Goal: Information Seeking & Learning: Learn about a topic

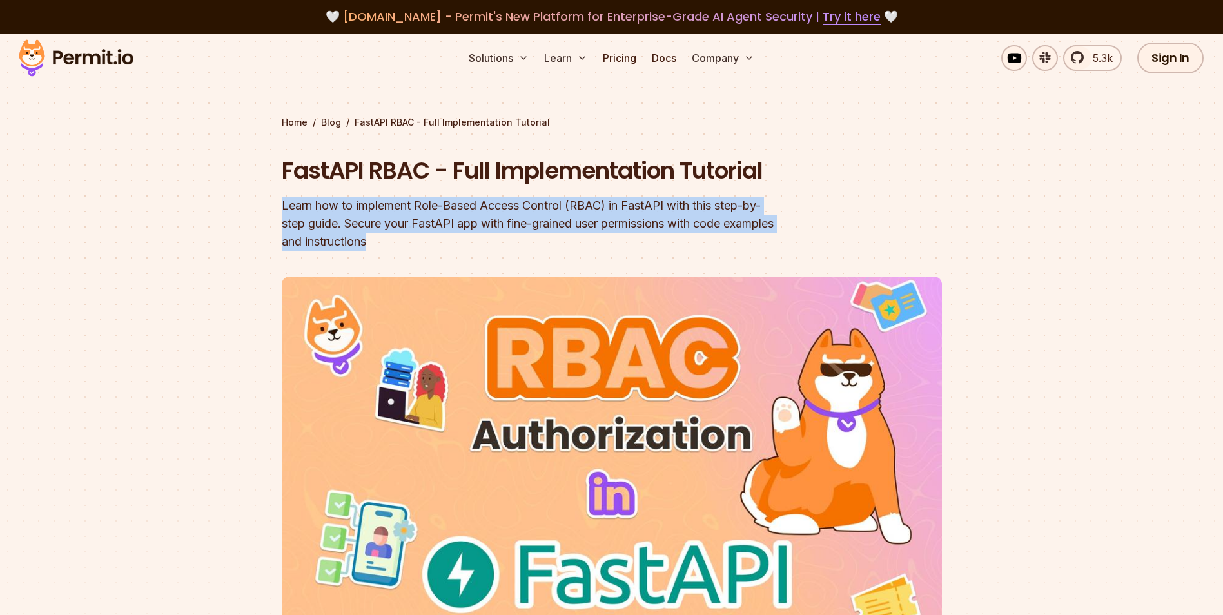
click at [441, 238] on div "Learn how to implement Role-Based Access Control (RBAC) in FastAPI with this st…" at bounding box center [529, 224] width 495 height 54
drag, startPoint x: 441, startPoint y: 238, endPoint x: 520, endPoint y: 249, distance: 80.0
click at [520, 249] on div "Learn how to implement Role-Based Access Control (RBAC) in FastAPI with this st…" at bounding box center [529, 224] width 495 height 54
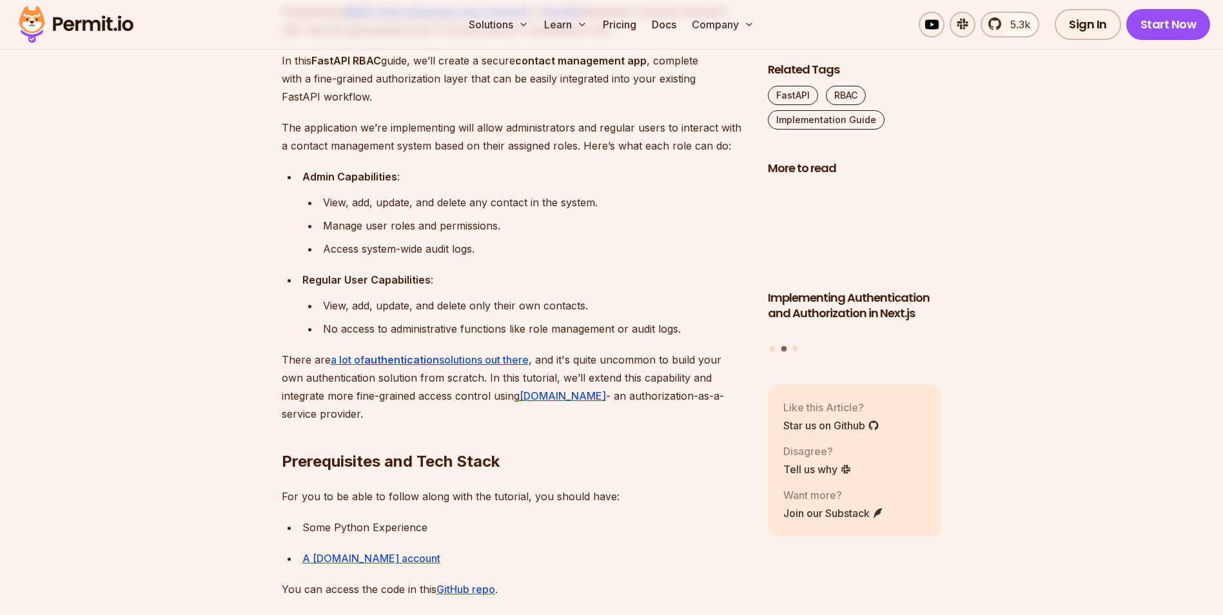
scroll to position [817, 0]
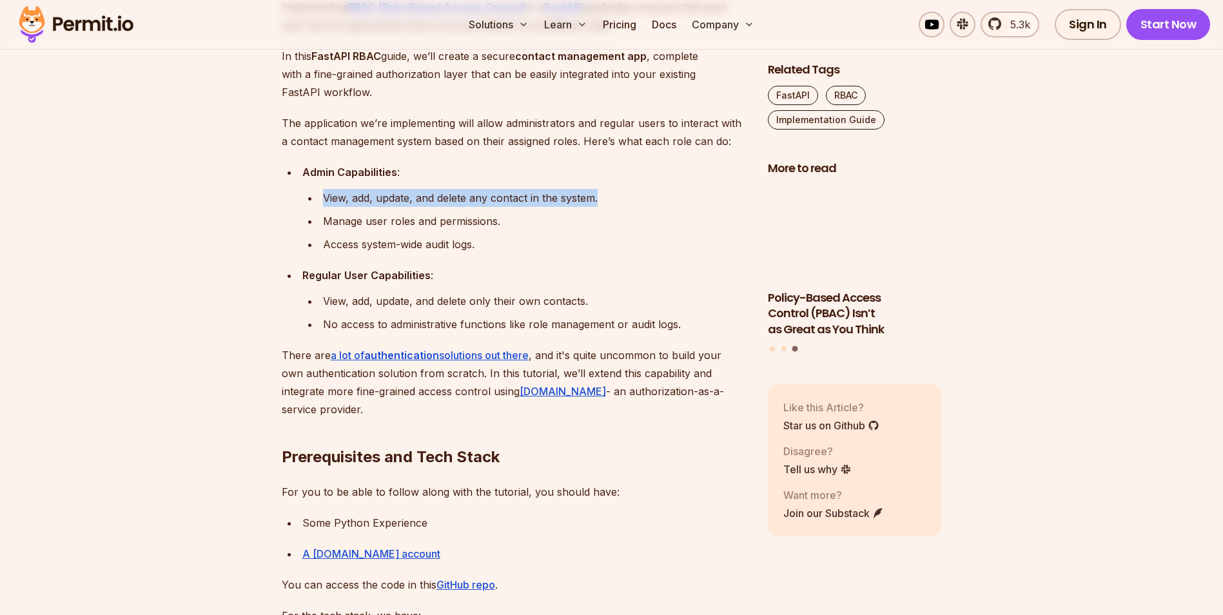
drag, startPoint x: 320, startPoint y: 196, endPoint x: 614, endPoint y: 201, distance: 293.3
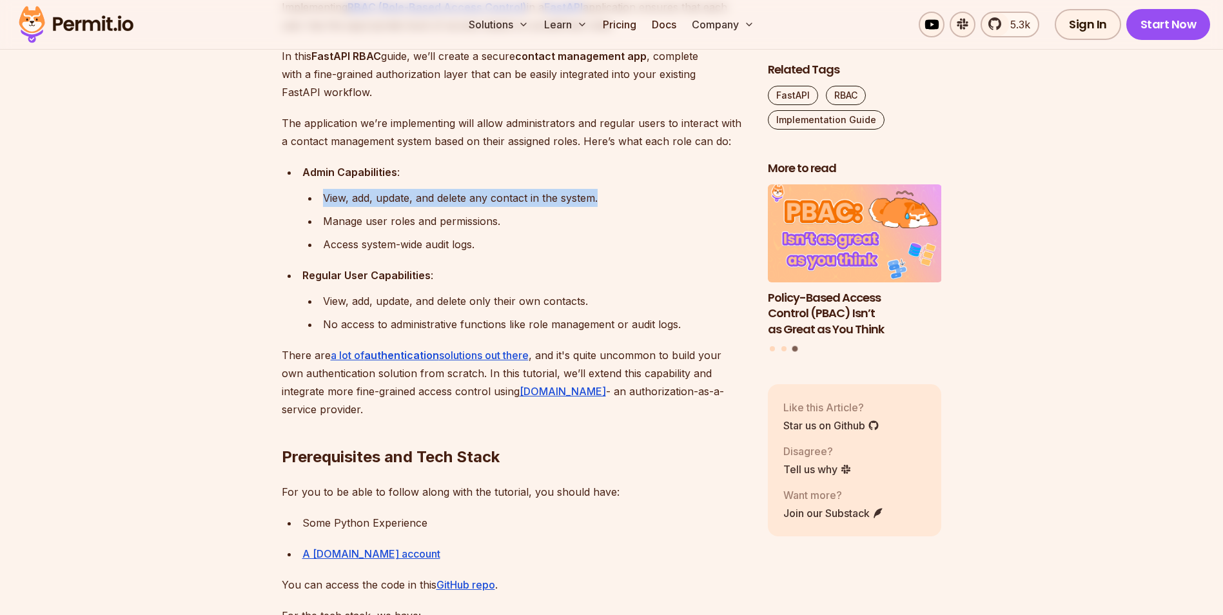
click at [614, 201] on li "View, add, update, and delete any contact in the system." at bounding box center [533, 198] width 428 height 18
drag, startPoint x: 614, startPoint y: 201, endPoint x: 559, endPoint y: 238, distance: 66.0
click at [559, 238] on div "Access system-wide audit logs." at bounding box center [535, 244] width 424 height 18
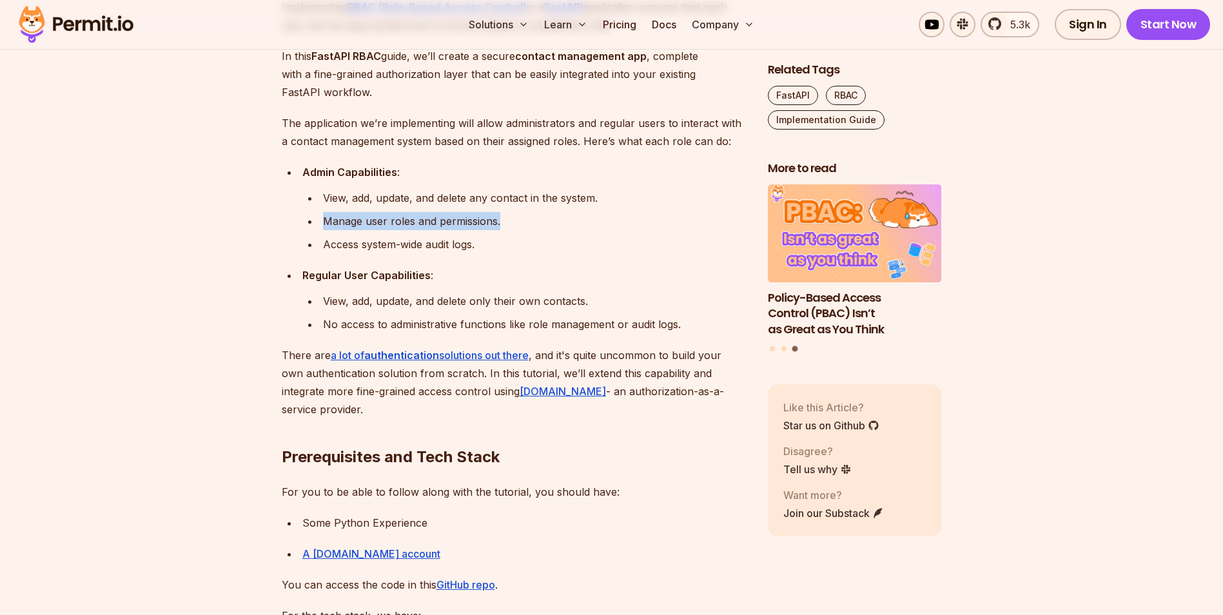
drag, startPoint x: 324, startPoint y: 218, endPoint x: 499, endPoint y: 219, distance: 175.3
click at [499, 219] on div "Manage user roles and permissions." at bounding box center [535, 221] width 424 height 18
drag, startPoint x: 499, startPoint y: 219, endPoint x: 483, endPoint y: 257, distance: 40.7
click at [483, 257] on ul "Admin Capabilities : View, add, update, and delete any contact in the system. M…" at bounding box center [514, 248] width 465 height 170
drag, startPoint x: 320, startPoint y: 244, endPoint x: 507, endPoint y: 242, distance: 186.3
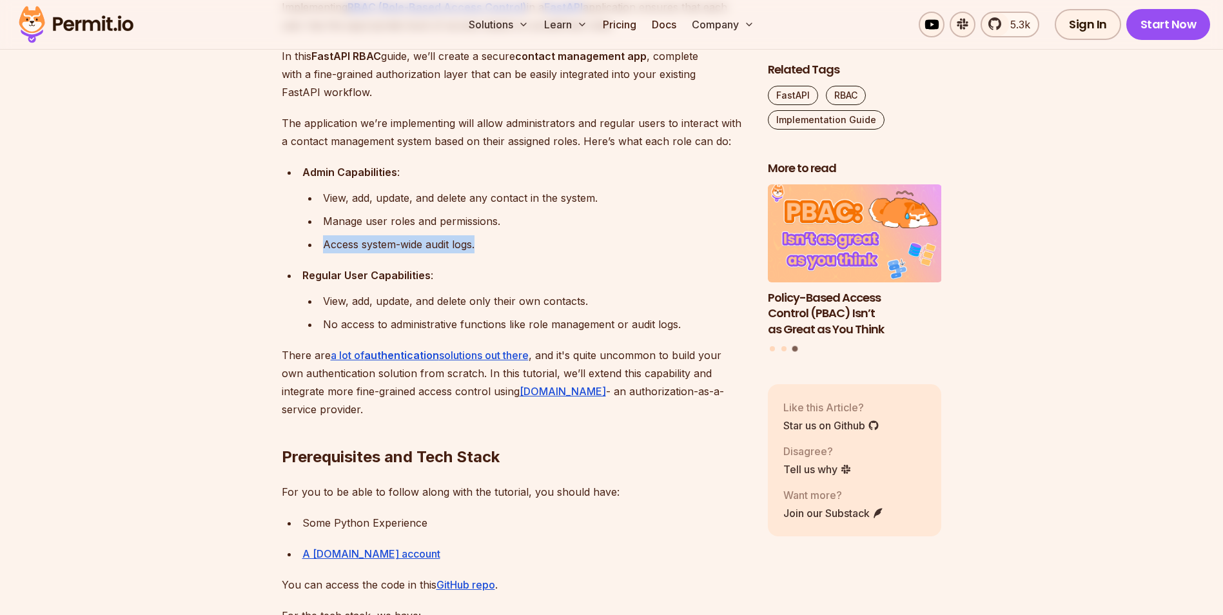
click at [507, 242] on li "Access system-wide audit logs." at bounding box center [533, 244] width 428 height 18
drag, startPoint x: 507, startPoint y: 242, endPoint x: 461, endPoint y: 290, distance: 65.7
click at [484, 286] on li "Regular User Capabilities : View, add, update, and delete only their own contac…" at bounding box center [522, 299] width 449 height 67
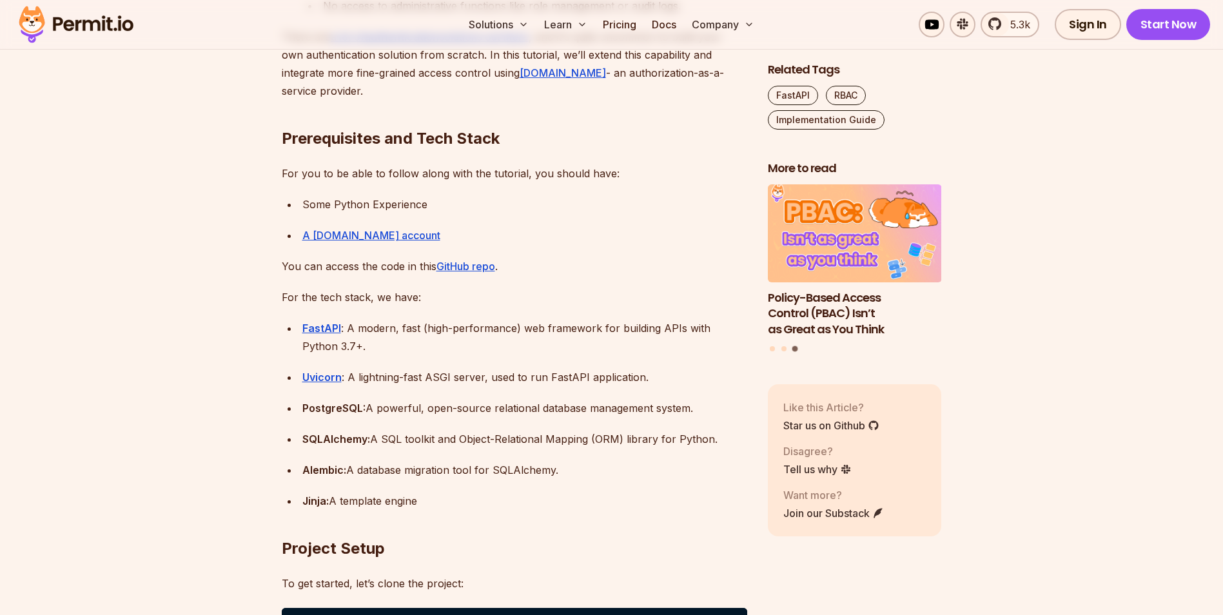
scroll to position [1139, 0]
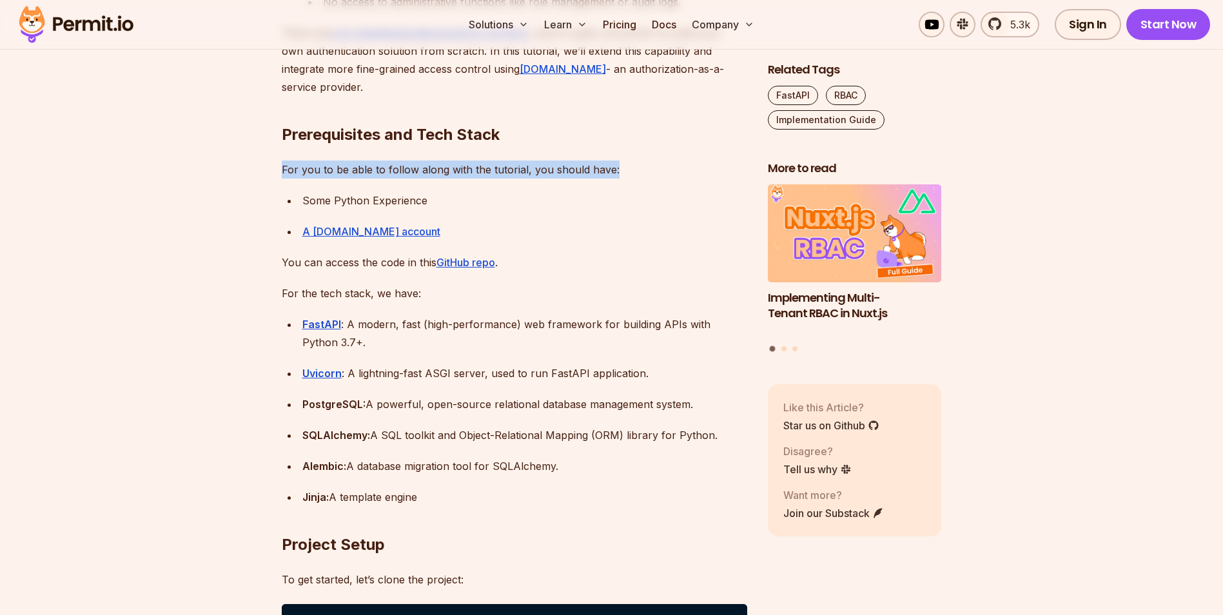
drag, startPoint x: 276, startPoint y: 170, endPoint x: 630, endPoint y: 173, distance: 353.9
drag, startPoint x: 630, startPoint y: 173, endPoint x: 566, endPoint y: 226, distance: 83.3
click at [566, 226] on div "A Permit.io account" at bounding box center [524, 231] width 445 height 18
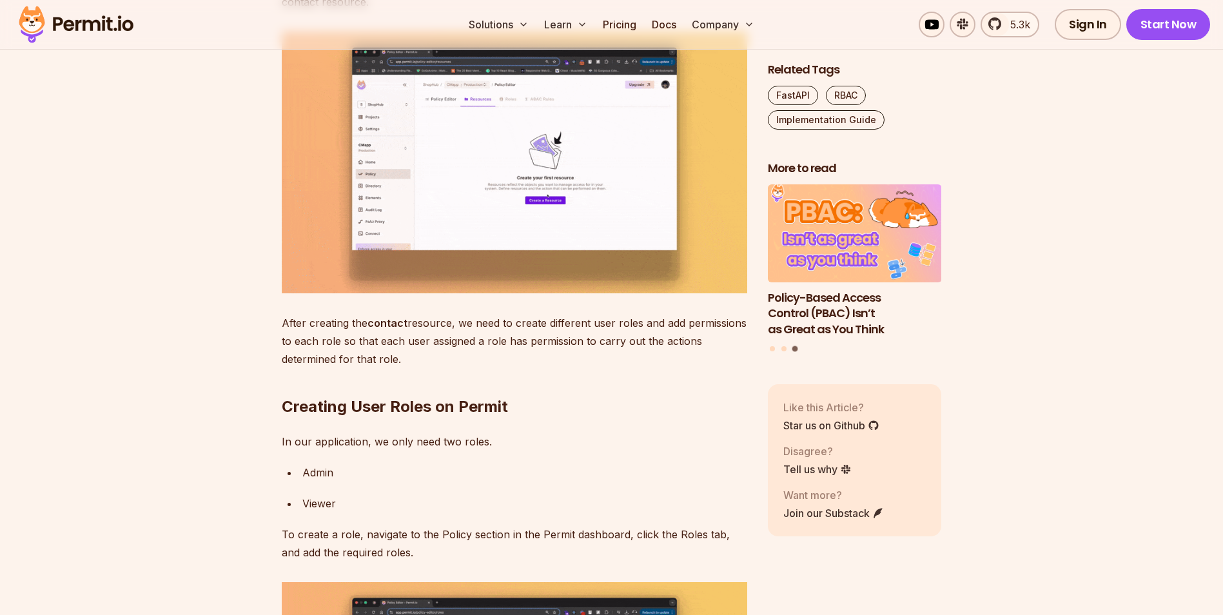
scroll to position [4211, 0]
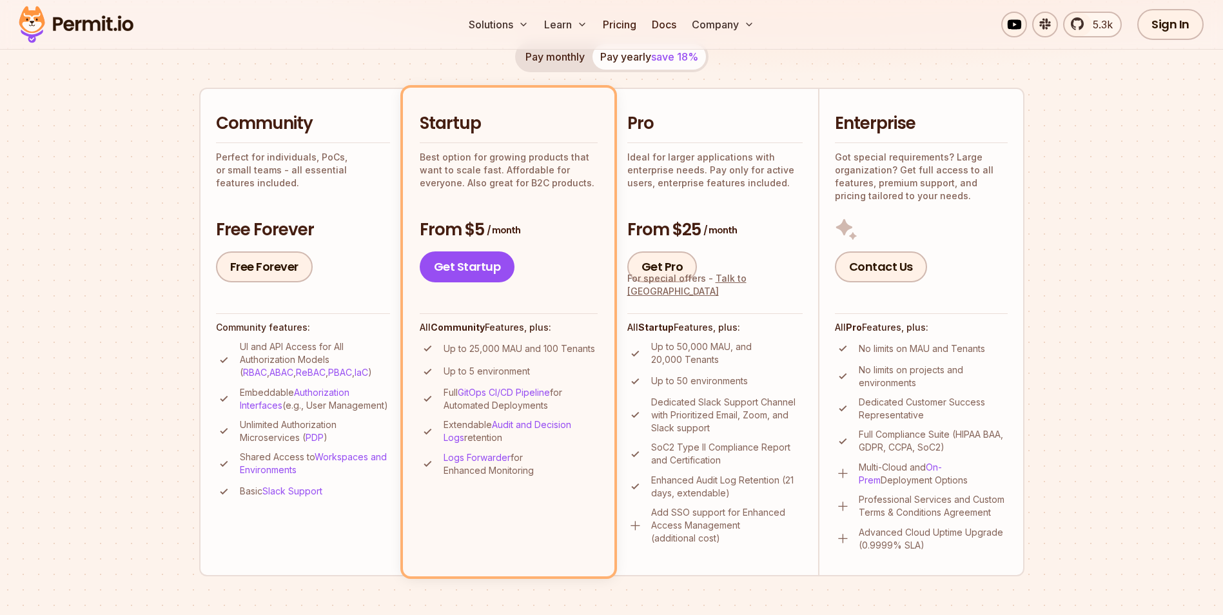
scroll to position [258, 0]
click at [134, 26] on img at bounding box center [76, 25] width 126 height 44
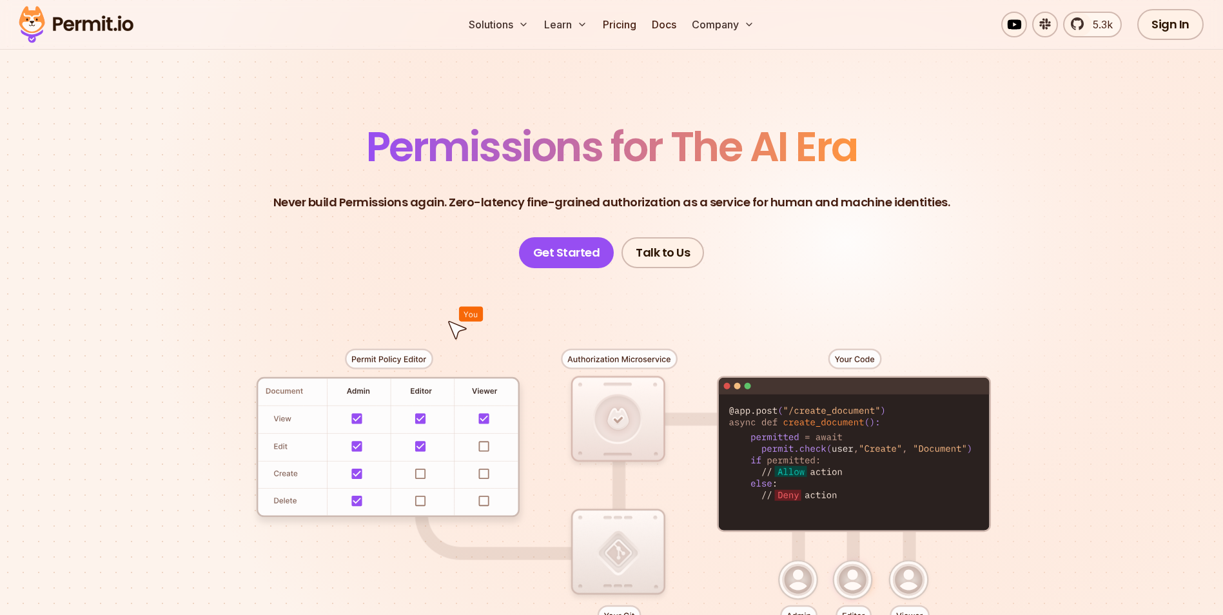
scroll to position [43, 0]
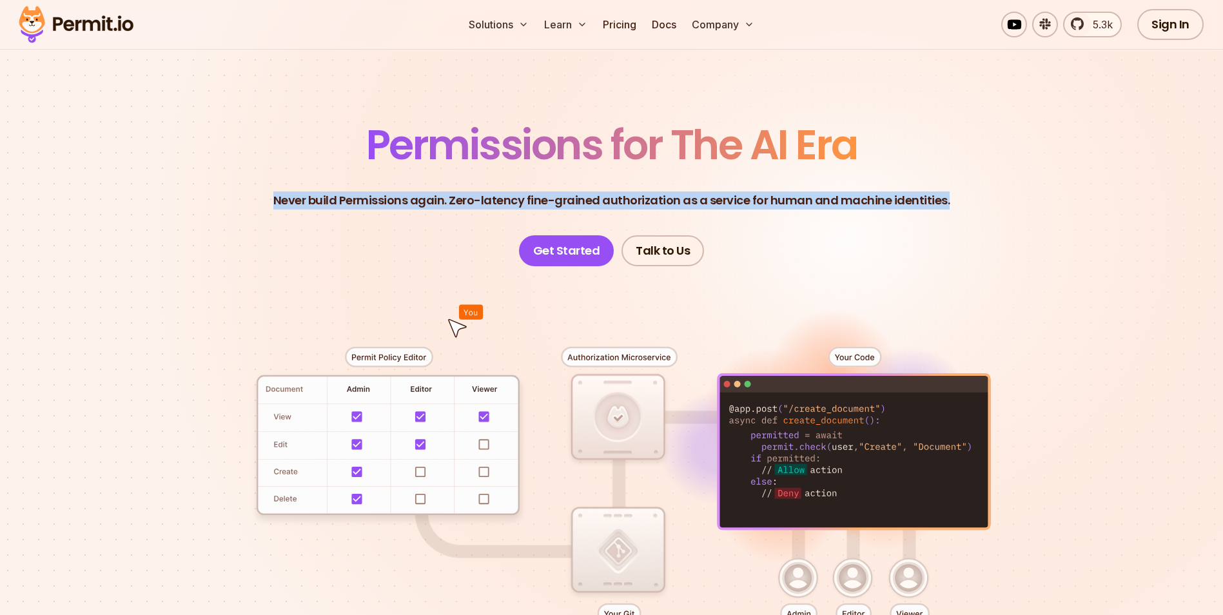
drag, startPoint x: 280, startPoint y: 200, endPoint x: 972, endPoint y: 208, distance: 691.6
click at [972, 208] on header "Permissions for The AI Era Never build Permissions again. Zero-latency fine-gra…" at bounding box center [611, 195] width 902 height 142
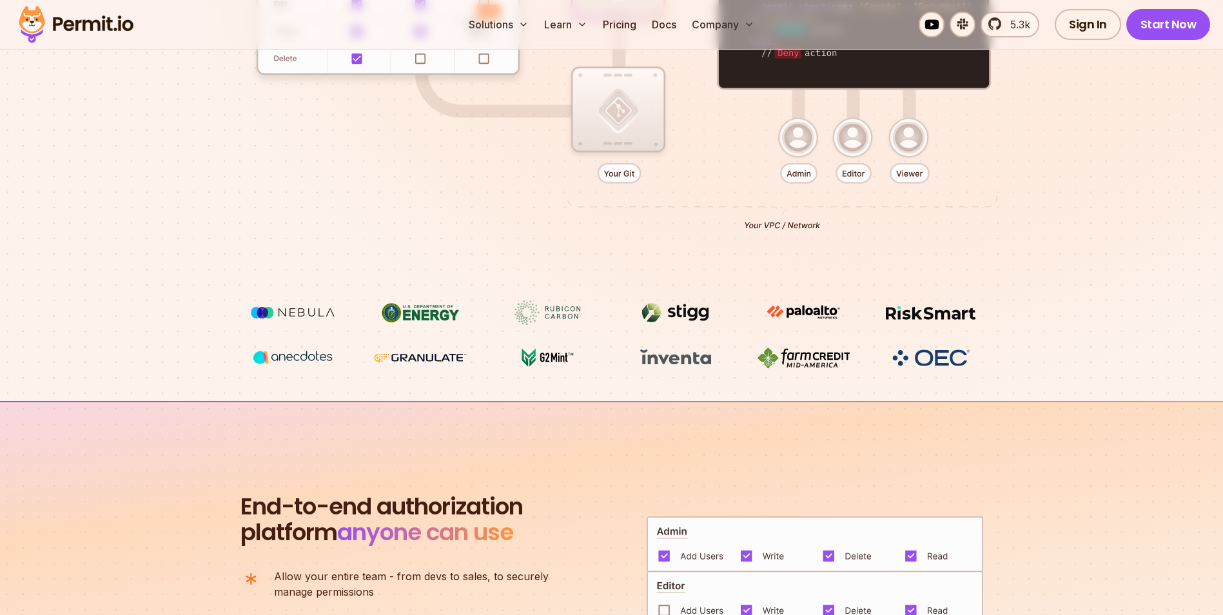
scroll to position [537, 0]
